Goal: Information Seeking & Learning: Learn about a topic

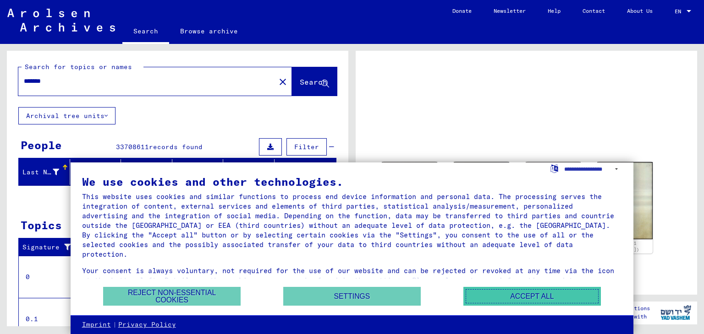
click at [494, 304] on button "Accept all" at bounding box center [531, 296] width 137 height 19
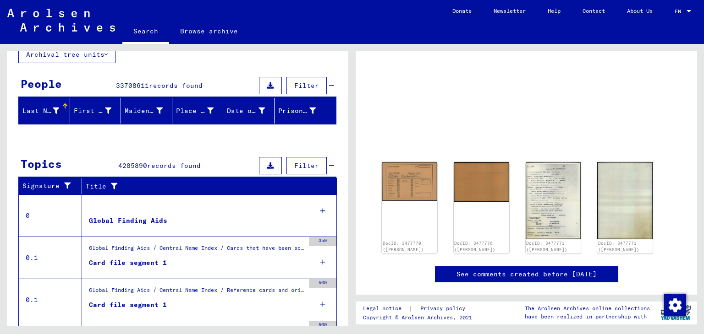
scroll to position [71, 0]
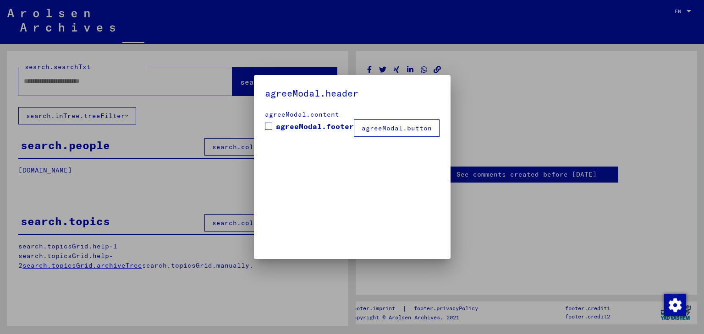
type input "*******"
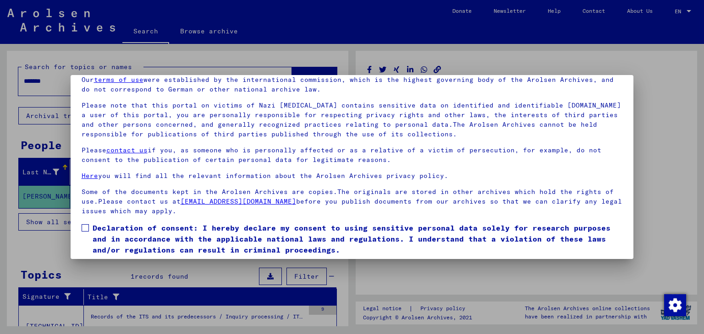
scroll to position [71, 0]
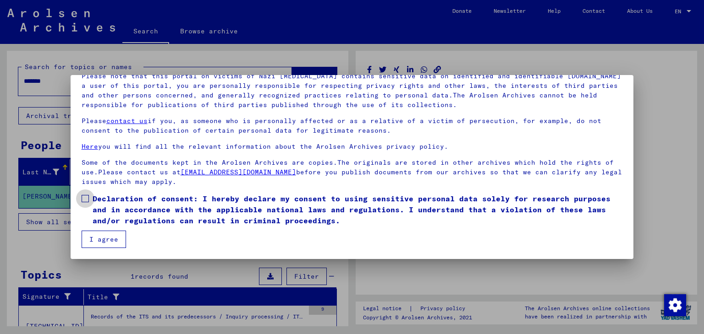
click at [84, 202] on label "Declaration of consent: I hereby declare my consent to using sensitive personal…" at bounding box center [352, 209] width 541 height 33
click at [109, 243] on button "I agree" at bounding box center [104, 239] width 44 height 17
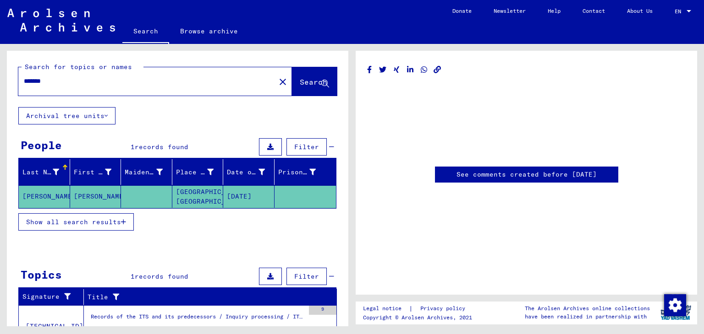
drag, startPoint x: 166, startPoint y: 235, endPoint x: 167, endPoint y: 213, distance: 22.0
drag, startPoint x: 167, startPoint y: 213, endPoint x: 337, endPoint y: 261, distance: 177.1
click at [337, 261] on div "Search for topics or names ******* close Search Archival tree units People 1 re…" at bounding box center [177, 216] width 341 height 331
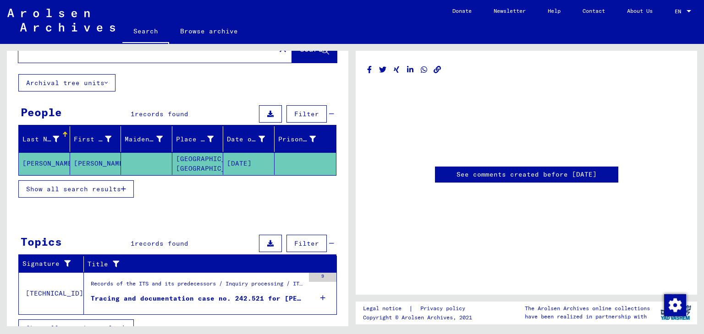
scroll to position [46, 0]
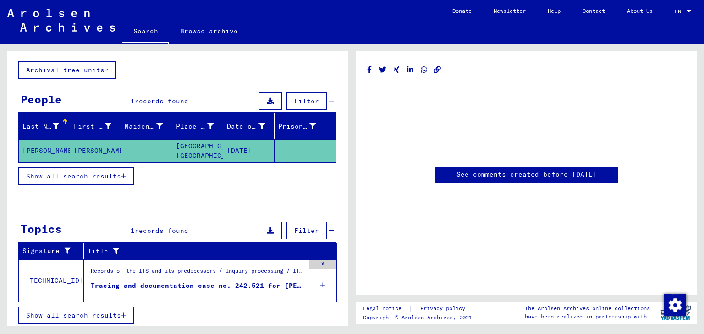
click at [264, 283] on div "Tracing and documentation case no. 242.521 for [PERSON_NAME] born [DEMOGRAPHIC_…" at bounding box center [197, 286] width 213 height 10
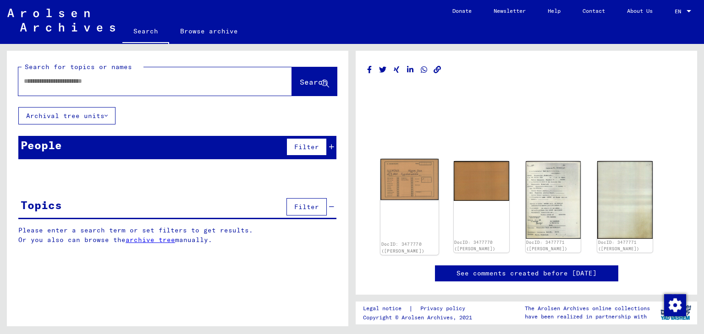
click at [409, 184] on img at bounding box center [409, 179] width 58 height 41
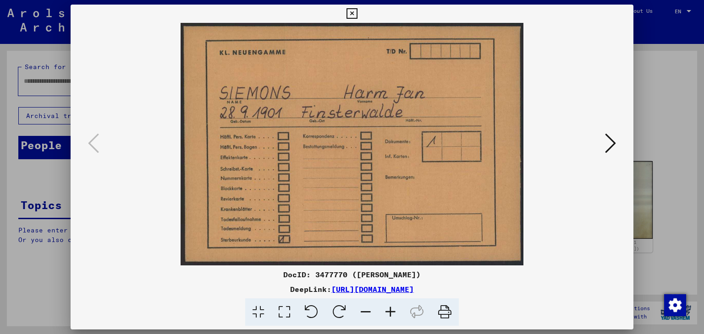
click at [612, 143] on icon at bounding box center [610, 143] width 11 height 22
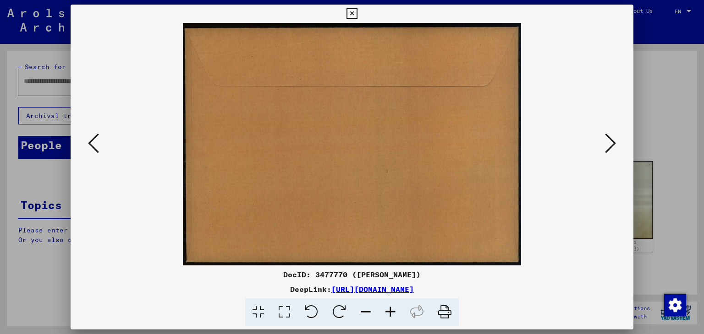
click at [612, 143] on icon at bounding box center [610, 143] width 11 height 22
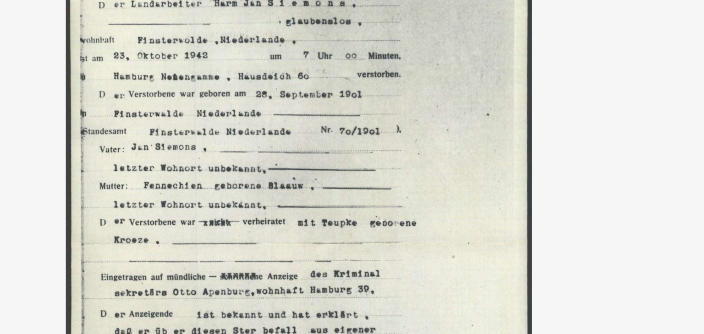
drag, startPoint x: 365, startPoint y: 77, endPoint x: 390, endPoint y: 107, distance: 39.4
click at [390, 107] on img at bounding box center [352, 144] width 501 height 243
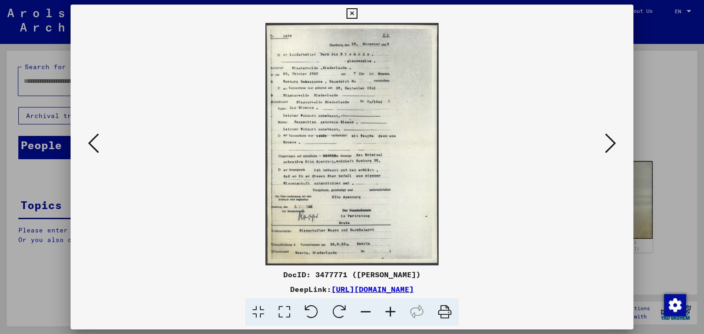
click at [612, 140] on icon at bounding box center [610, 143] width 11 height 22
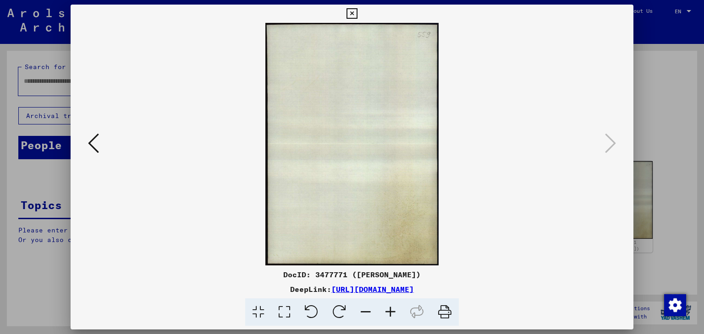
click at [353, 12] on icon at bounding box center [351, 13] width 11 height 11
